Goal: Task Accomplishment & Management: Manage account settings

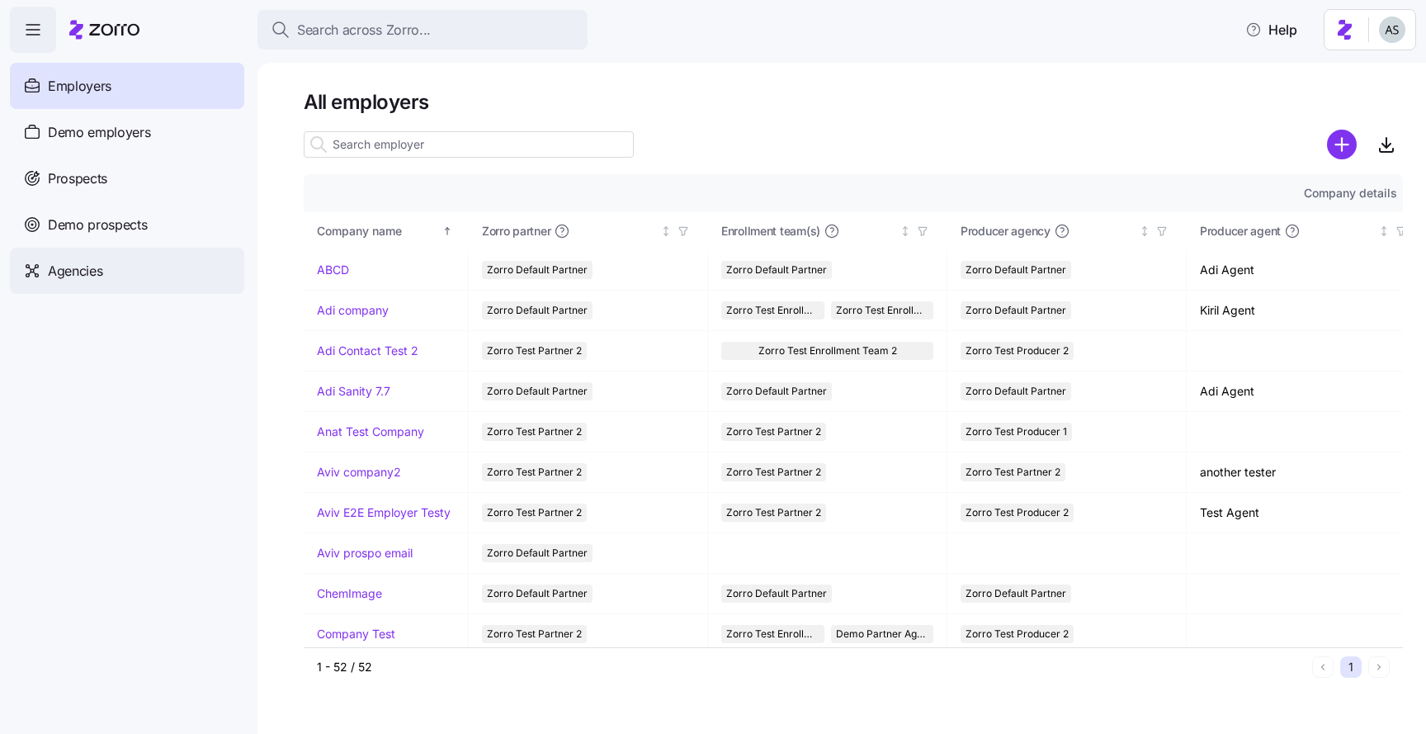
click at [148, 285] on div "Agencies" at bounding box center [127, 271] width 234 height 46
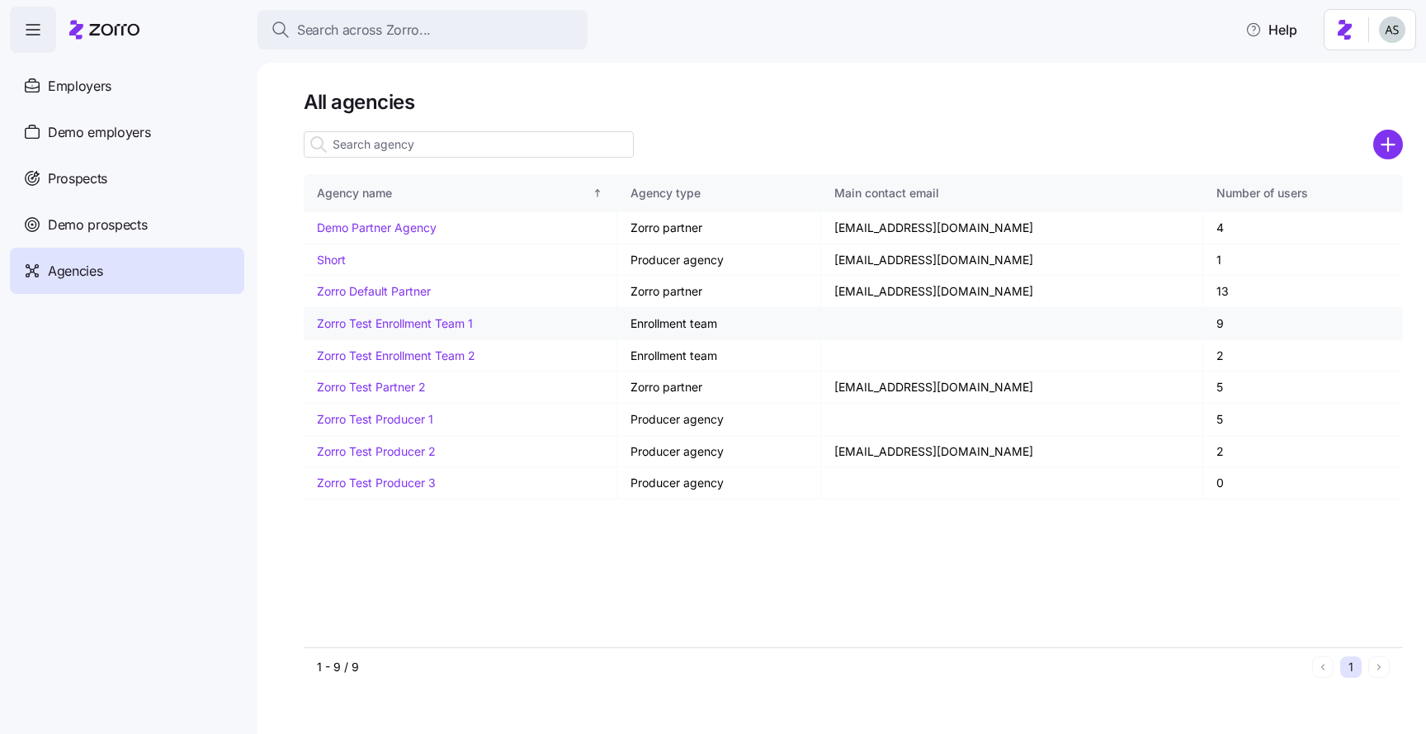
click at [382, 318] on link "Zorro Test Enrollment Team 1" at bounding box center [395, 323] width 156 height 14
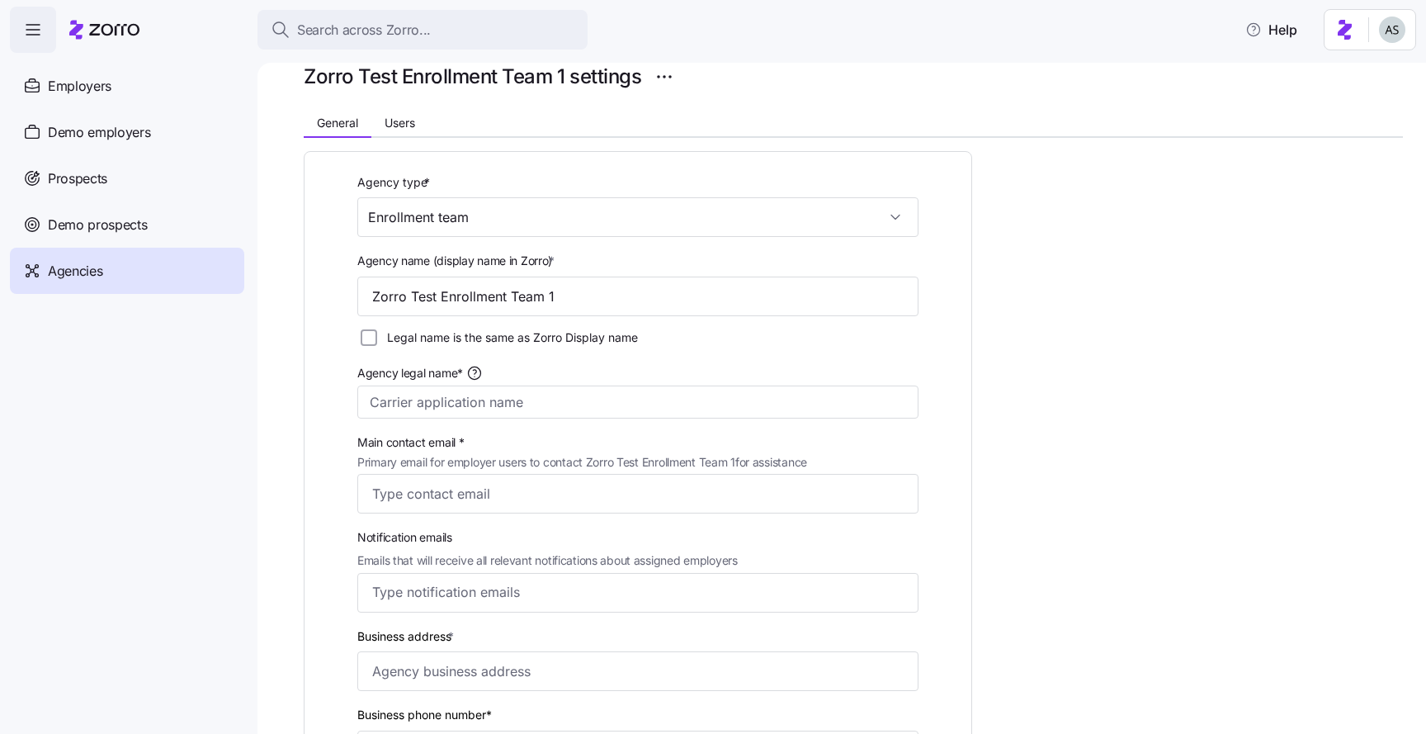
scroll to position [111, 0]
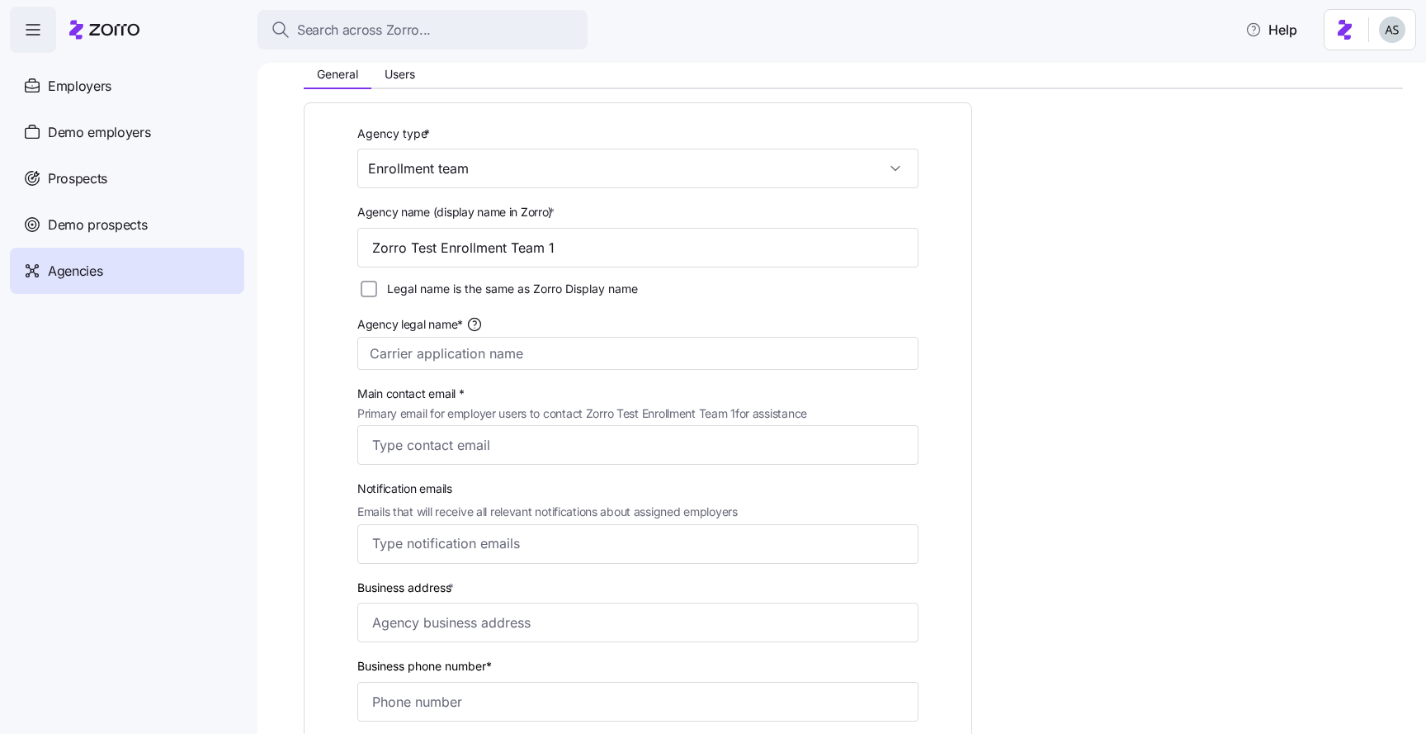
click at [400, 89] on div "Agency type * Enrollment team Agency name (display name in Zorro) * Zorro Test …" at bounding box center [853, 688] width 1099 height 1198
click at [399, 68] on span "Users" at bounding box center [400, 74] width 31 height 12
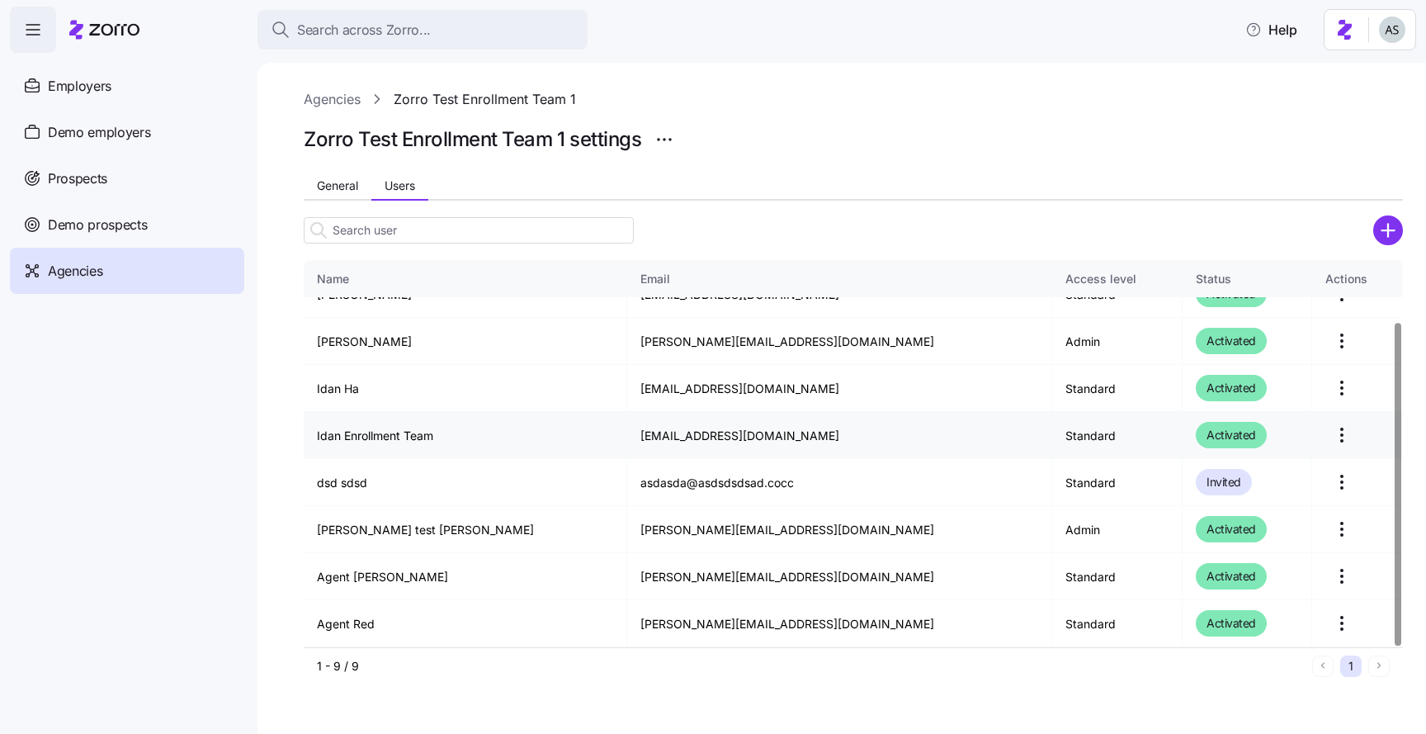
scroll to position [0, 0]
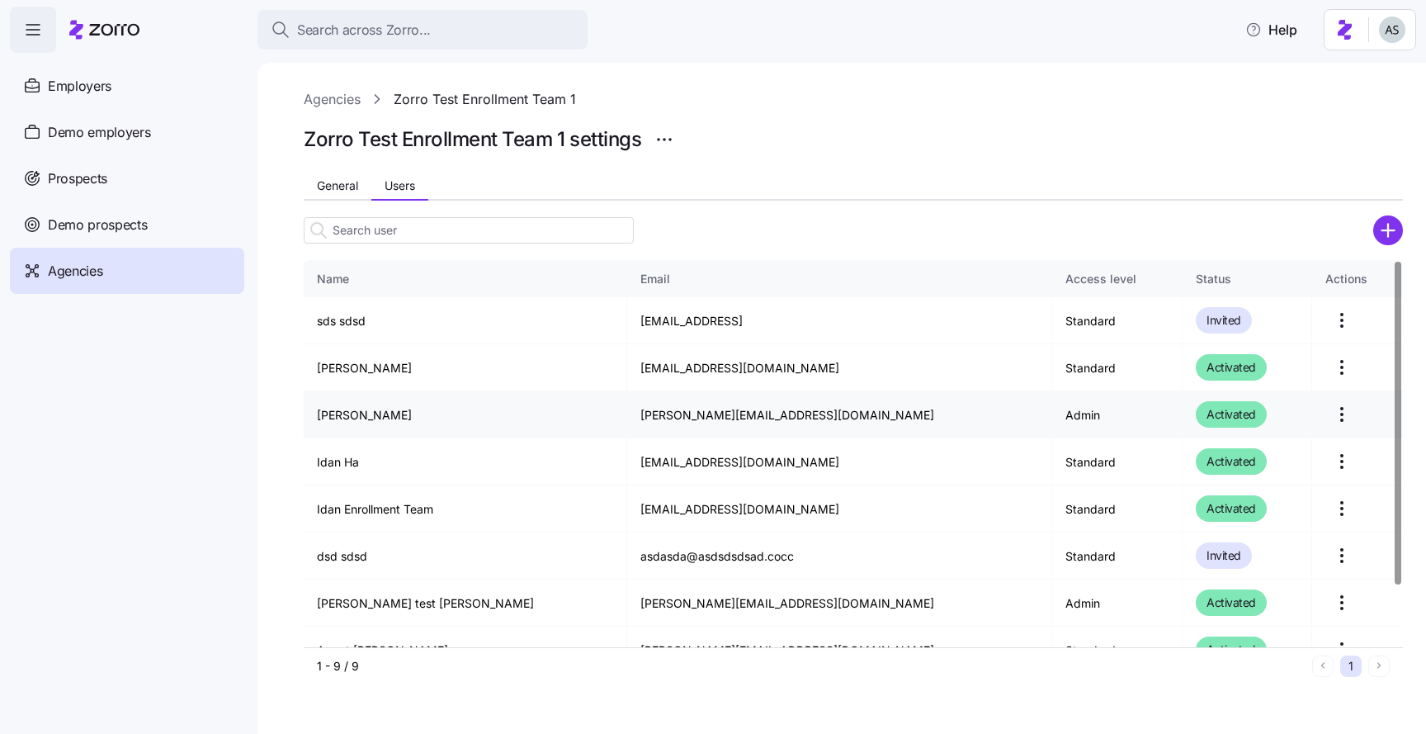
click at [395, 419] on td "[PERSON_NAME]" at bounding box center [465, 414] width 323 height 47
click at [309, 427] on td "[PERSON_NAME]" at bounding box center [465, 414] width 323 height 47
click at [1323, 411] on html "Search across Zorro... Help Employers Demo employers Prospects Demo prospects A…" at bounding box center [713, 362] width 1426 height 724
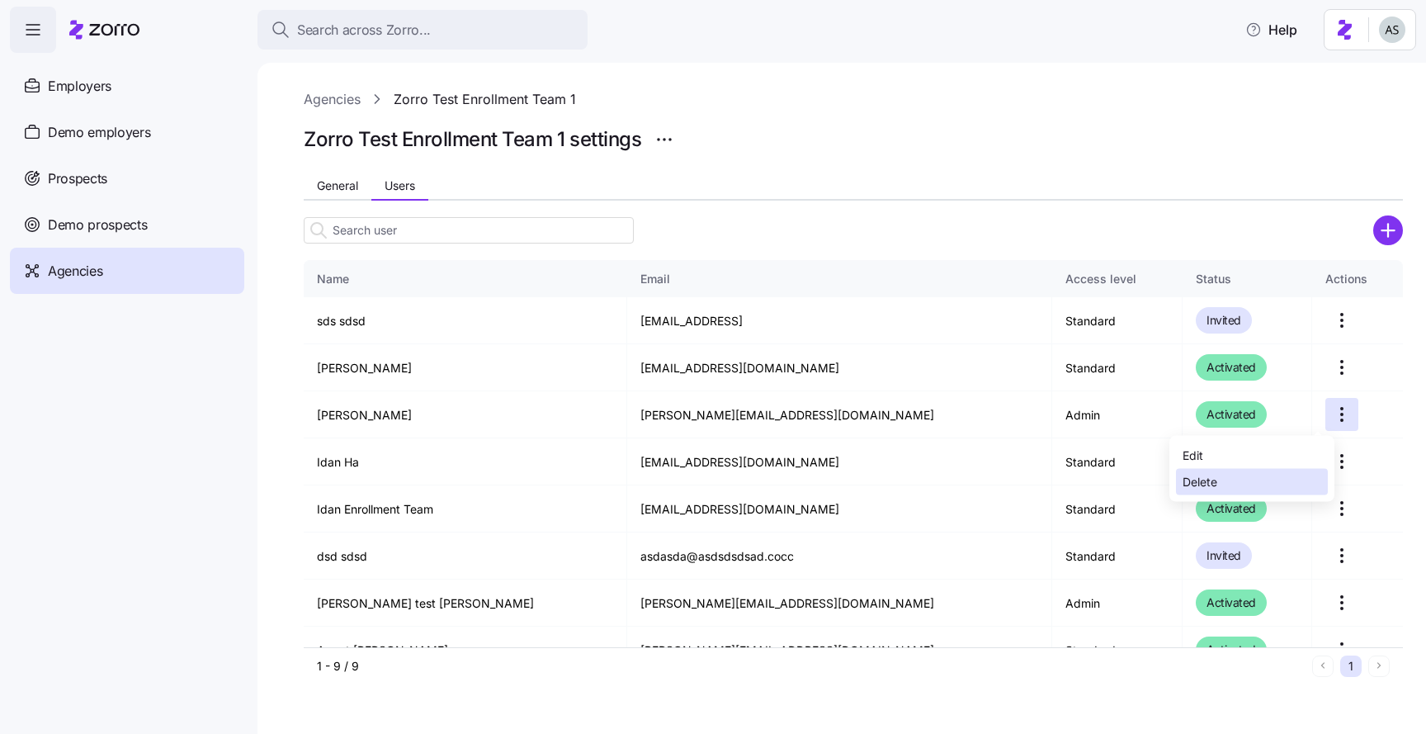
click at [1238, 469] on div "Delete" at bounding box center [1252, 482] width 152 height 26
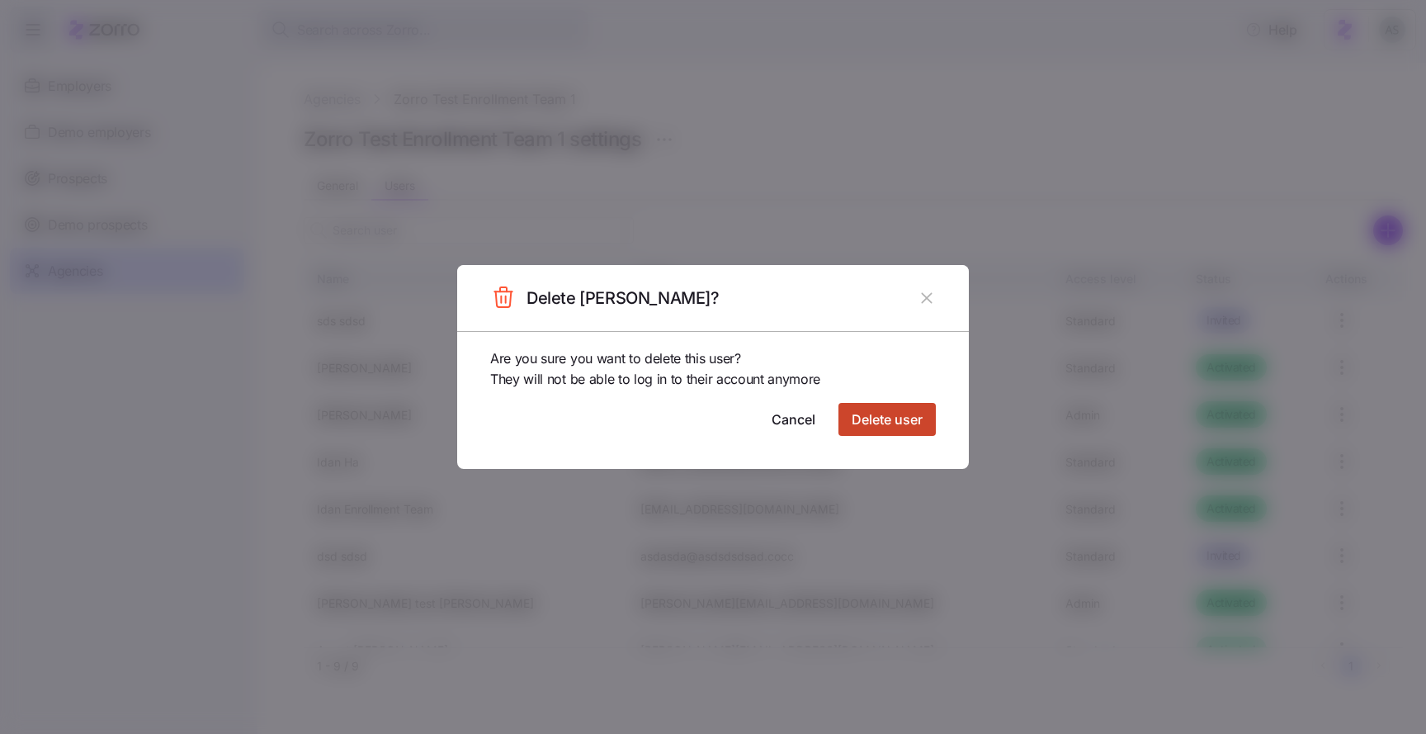
click at [874, 412] on span "Delete user" at bounding box center [887, 419] width 71 height 20
